Goal: Task Accomplishment & Management: Manage account settings

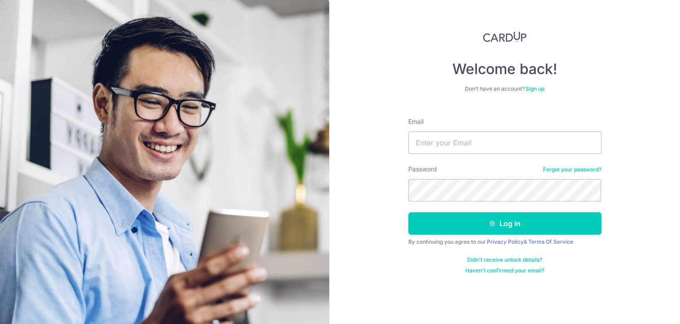
click at [461, 129] on div "Email" at bounding box center [504, 135] width 193 height 37
click at [445, 138] on input "Email" at bounding box center [504, 143] width 193 height 22
paste input "[EMAIL_ADDRESS][DOMAIN_NAME]"
type input "[EMAIL_ADDRESS][DOMAIN_NAME]"
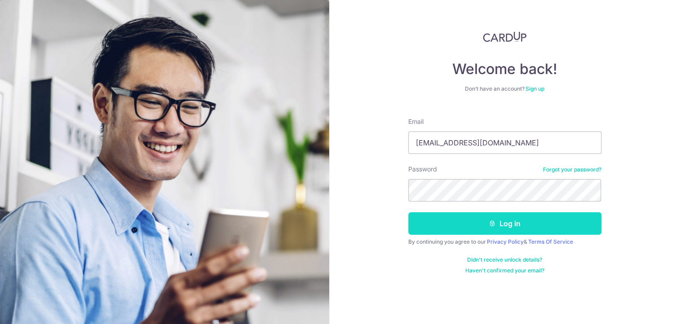
click at [470, 221] on button "Log in" at bounding box center [504, 224] width 193 height 22
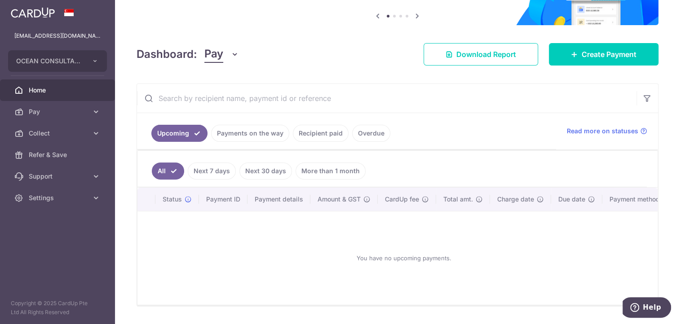
scroll to position [117, 0]
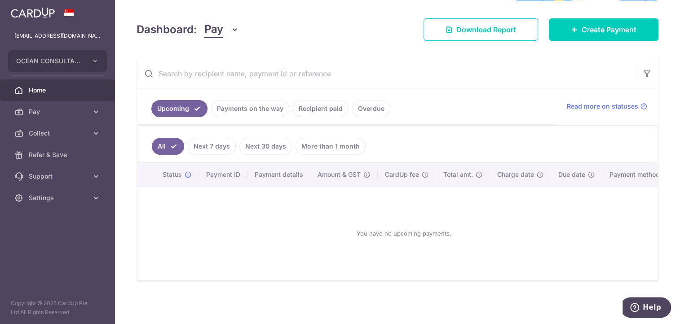
click at [364, 107] on link "Overdue" at bounding box center [371, 108] width 38 height 17
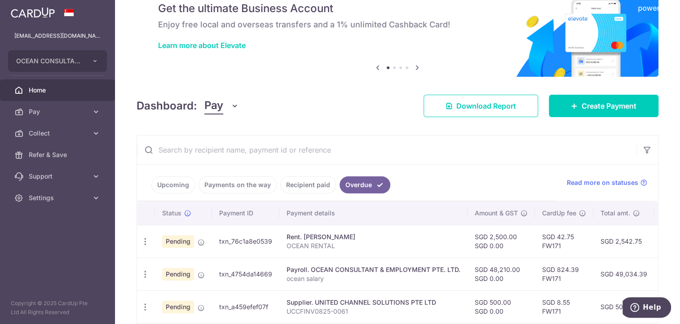
scroll to position [116, 0]
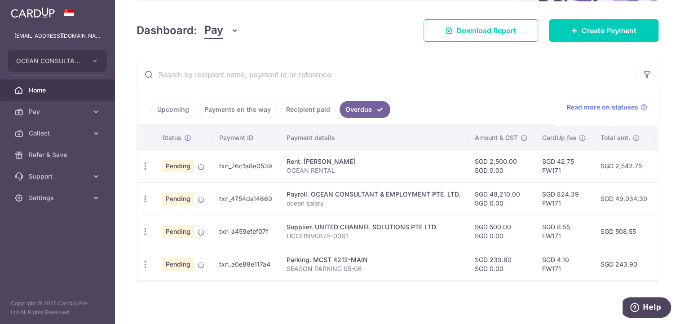
click at [236, 302] on div "× Pause Schedule Pause all future payments in this series Pause just this one p…" at bounding box center [397, 162] width 565 height 324
